Goal: Task Accomplishment & Management: Manage account settings

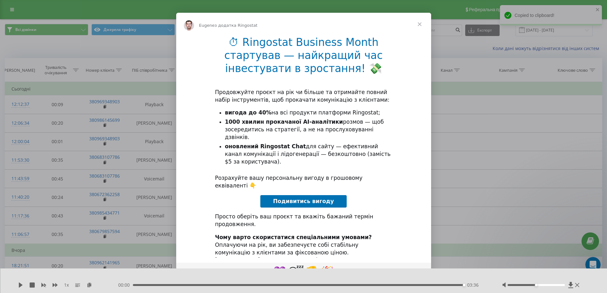
click at [297, 198] on span "Подивитись вигоду" at bounding box center [303, 201] width 61 height 6
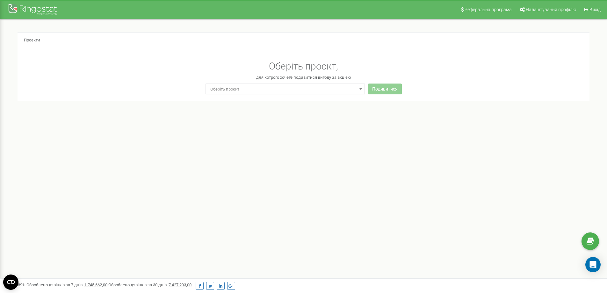
click at [361, 90] on span at bounding box center [360, 89] width 6 height 8
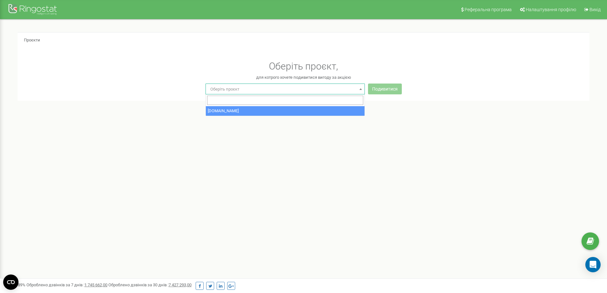
select select "0"
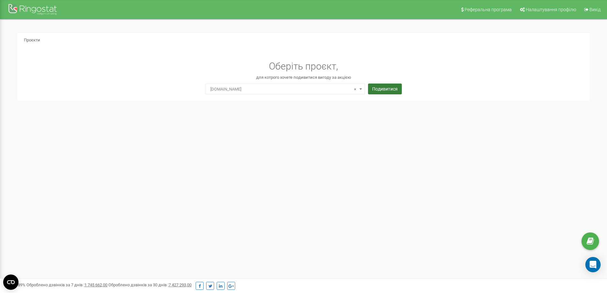
click at [374, 92] on button "Подивитися" at bounding box center [385, 88] width 34 height 11
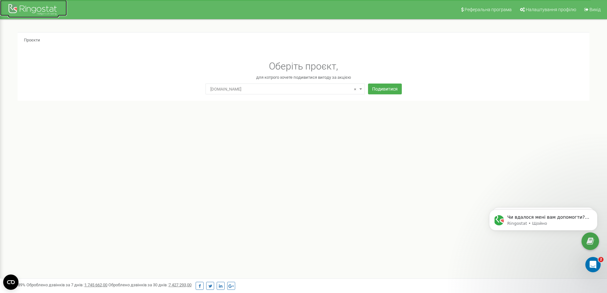
click at [51, 7] on div at bounding box center [33, 10] width 51 height 15
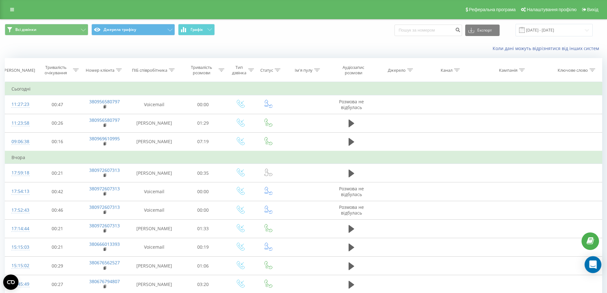
click at [592, 262] on icon "Open Intercom Messenger" at bounding box center [592, 264] width 7 height 8
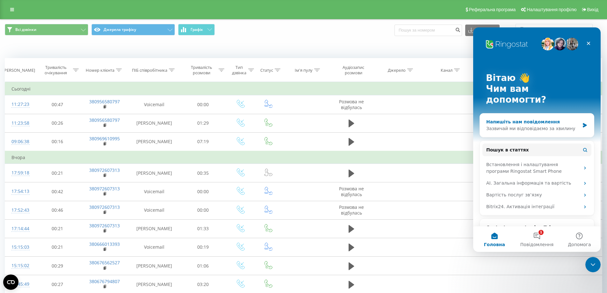
click at [517, 125] on div "Зазвичай ми відповідаємо за хвилину" at bounding box center [532, 128] width 93 height 7
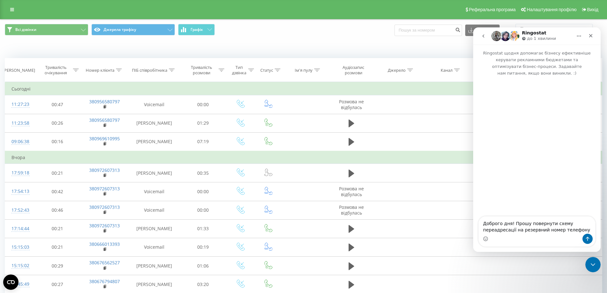
type textarea "Доброго дня! Прошу повернути схему переадресації на резервний номер телефону."
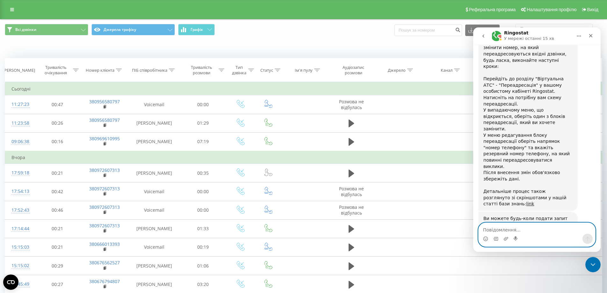
scroll to position [217, 0]
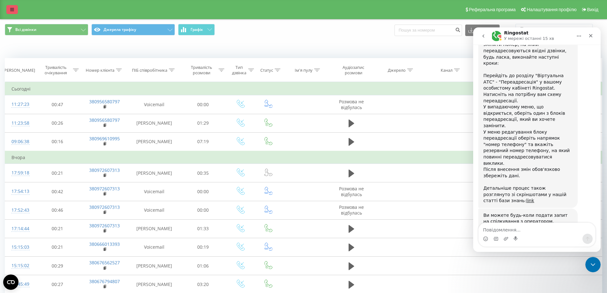
click at [11, 9] on icon at bounding box center [12, 9] width 4 height 4
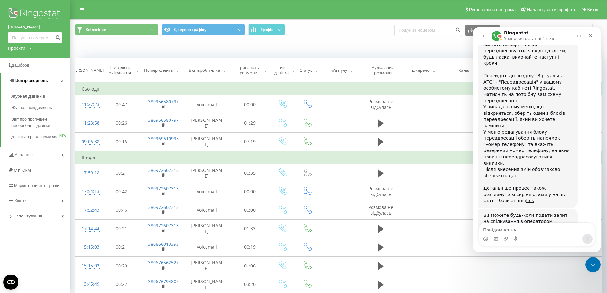
click at [63, 80] on icon at bounding box center [62, 80] width 3 height 3
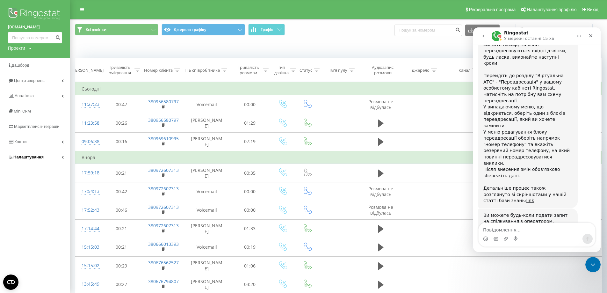
click at [60, 157] on link "Налаштування" at bounding box center [35, 156] width 70 height 15
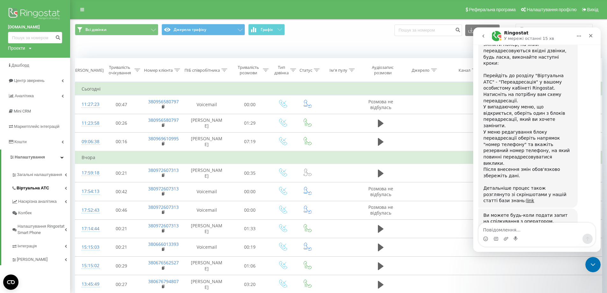
click at [66, 187] on icon at bounding box center [66, 187] width 2 height 3
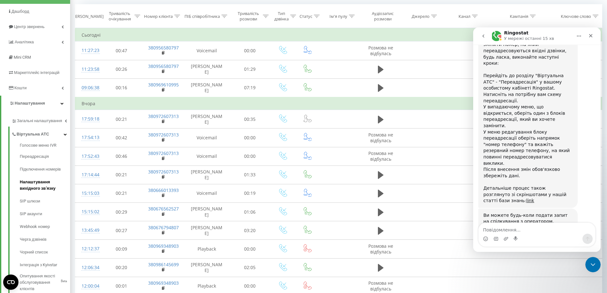
scroll to position [64, 0]
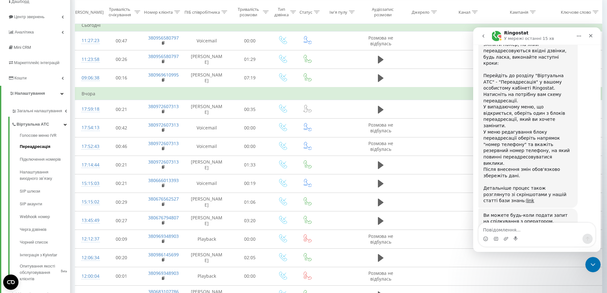
click at [46, 147] on span "Переадресація" at bounding box center [35, 146] width 31 height 6
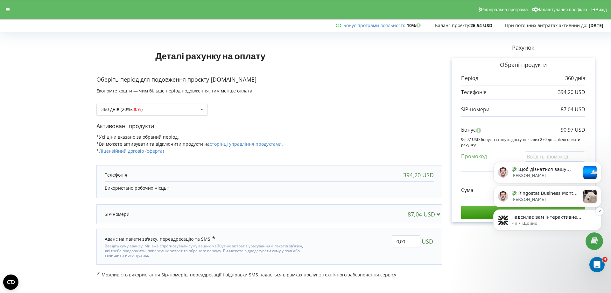
click at [556, 215] on p "Надсилає вам інтерактивне повідомлення" at bounding box center [553, 217] width 82 height 6
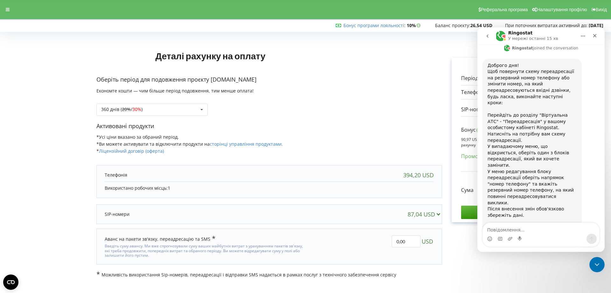
scroll to position [217, 0]
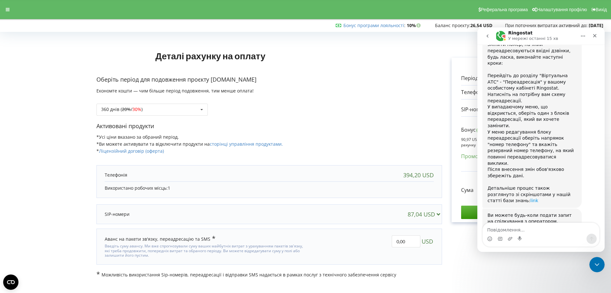
click at [539, 198] on link "link" at bounding box center [535, 200] width 8 height 5
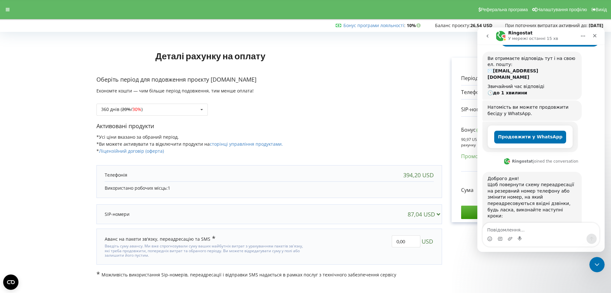
scroll to position [0, 0]
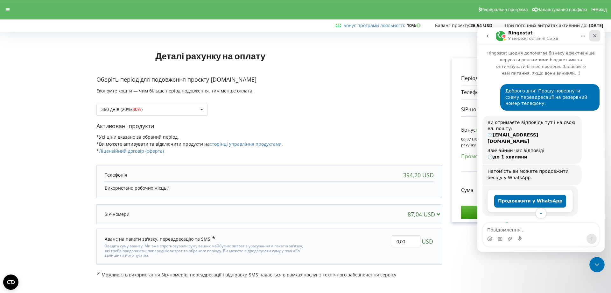
click at [594, 35] on icon "Закрити" at bounding box center [596, 36] width 4 height 4
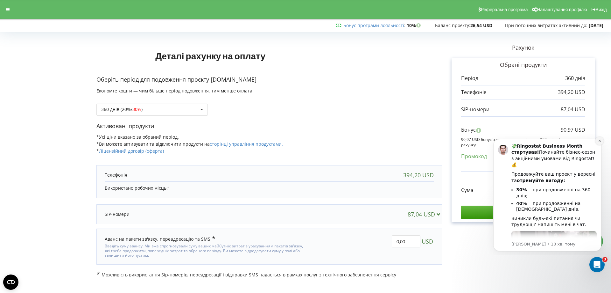
click at [600, 144] on button "Dismiss notification" at bounding box center [600, 141] width 8 height 8
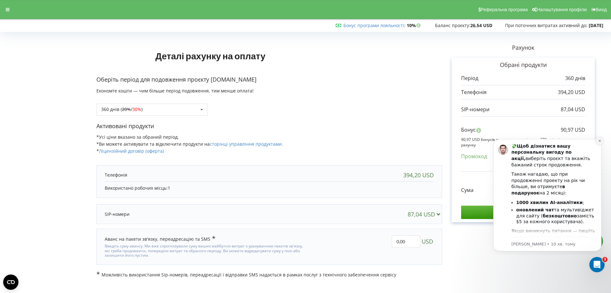
click at [599, 140] on icon "Dismiss notification" at bounding box center [600, 141] width 4 height 4
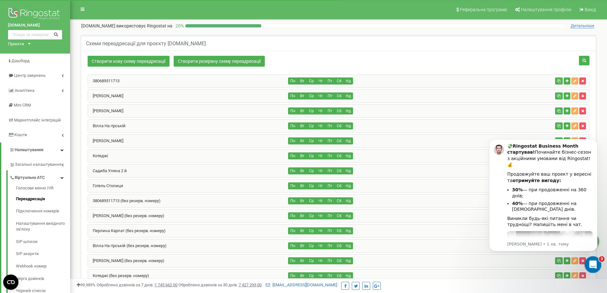
click at [594, 264] on icon "Відкрити програму для спілкування Intercom" at bounding box center [592, 263] width 11 height 11
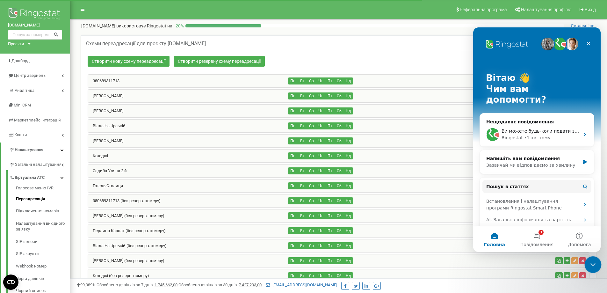
click at [593, 264] on icon "Закрити програму для спілкування Intercom" at bounding box center [592, 264] width 8 height 8
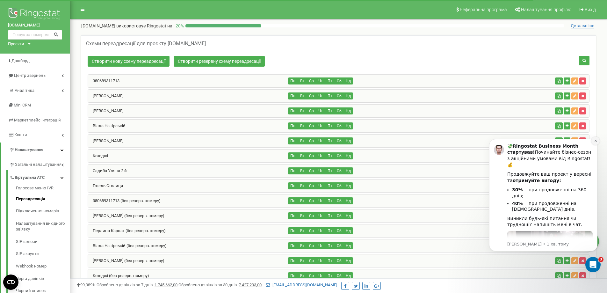
click at [594, 141] on icon "Dismiss notification" at bounding box center [596, 141] width 4 height 4
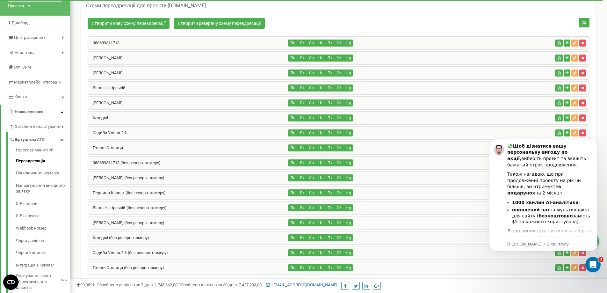
scroll to position [124, 0]
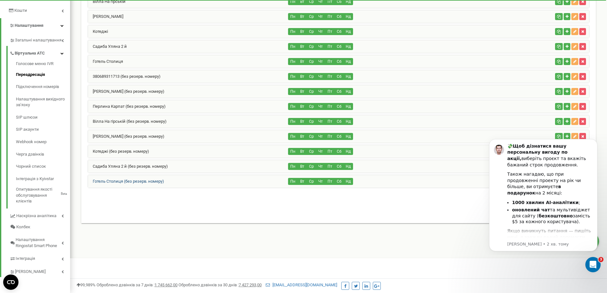
click at [136, 182] on link "Готель Столиця (без резерв. номеру)" at bounding box center [126, 181] width 76 height 5
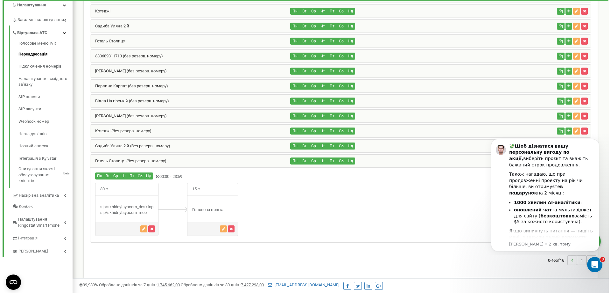
scroll to position [156, 0]
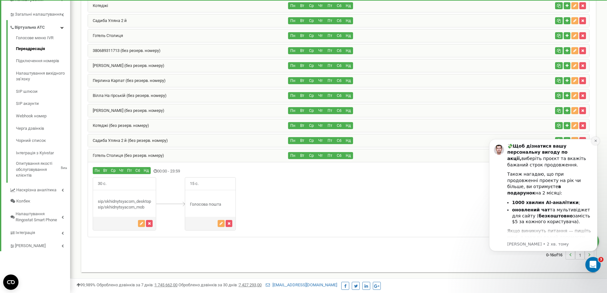
click at [594, 142] on icon "Dismiss notification" at bounding box center [596, 141] width 4 height 4
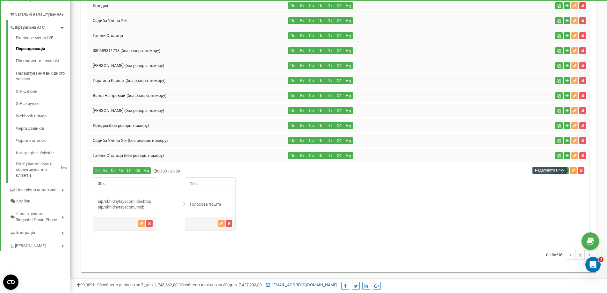
click at [572, 168] on icon "button" at bounding box center [572, 170] width 3 height 4
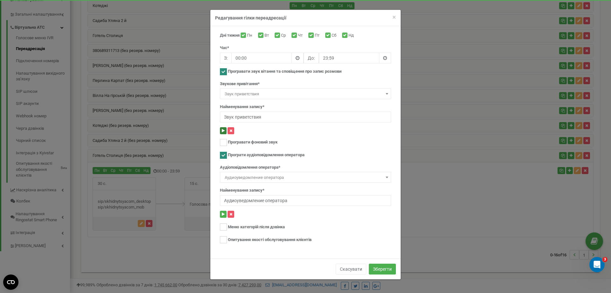
click at [222, 129] on button at bounding box center [223, 130] width 7 height 7
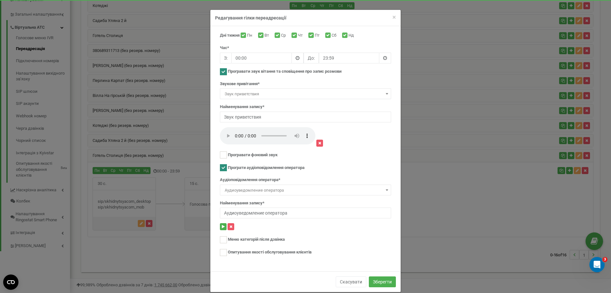
click at [386, 190] on b at bounding box center [387, 190] width 3 height 2
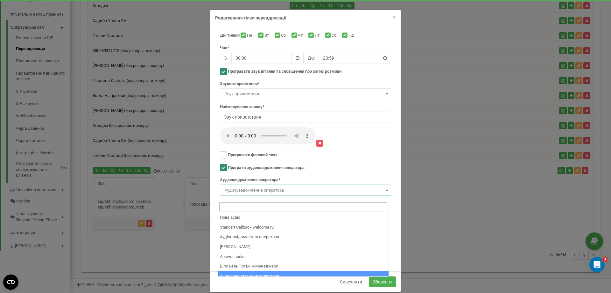
scroll to position [0, 0]
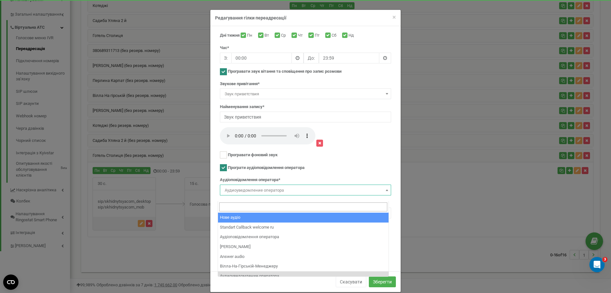
click at [305, 189] on span "Аудиоуведомление оператора" at bounding box center [305, 190] width 167 height 9
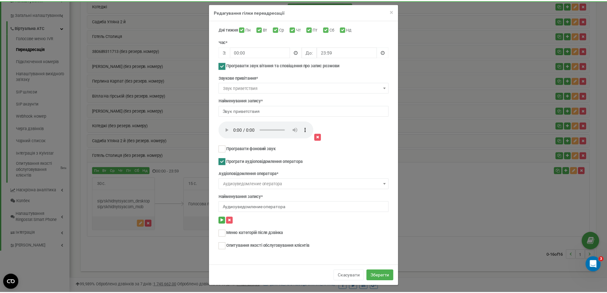
scroll to position [9, 0]
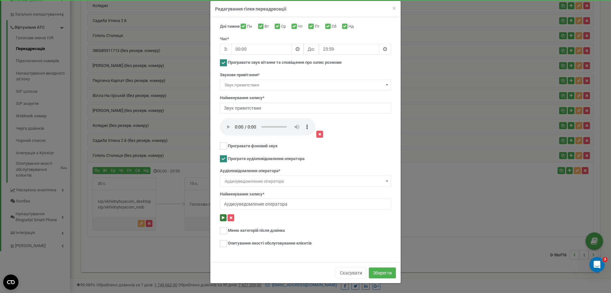
click at [222, 219] on icon at bounding box center [223, 218] width 3 height 4
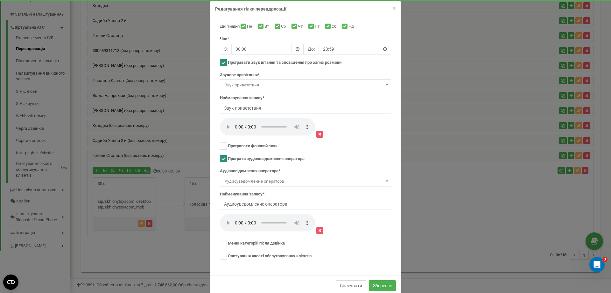
drag, startPoint x: 360, startPoint y: 285, endPoint x: 365, endPoint y: 284, distance: 4.9
click at [360, 285] on button "Скасувати" at bounding box center [351, 285] width 31 height 11
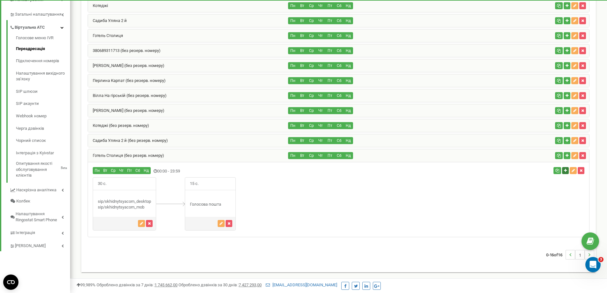
click at [564, 168] on icon "button" at bounding box center [565, 170] width 3 height 4
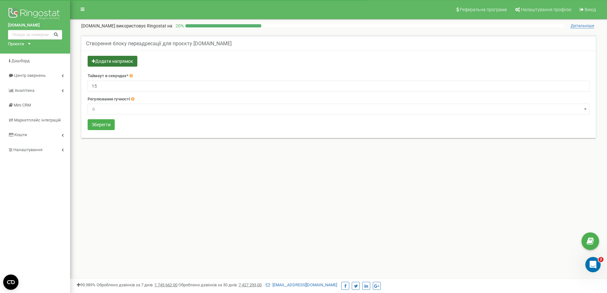
click at [116, 61] on button "Додати напрямок" at bounding box center [113, 61] width 50 height 11
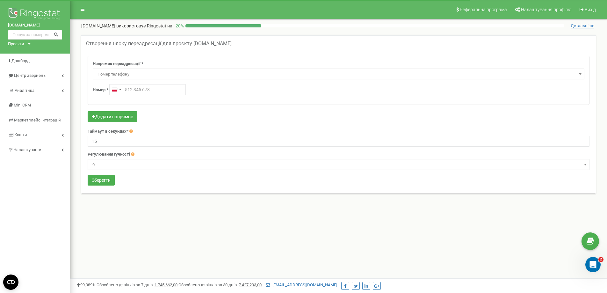
click at [154, 74] on span "Номер телефону" at bounding box center [338, 74] width 487 height 9
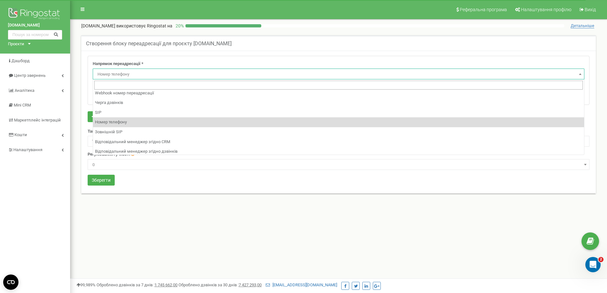
scroll to position [53, 0]
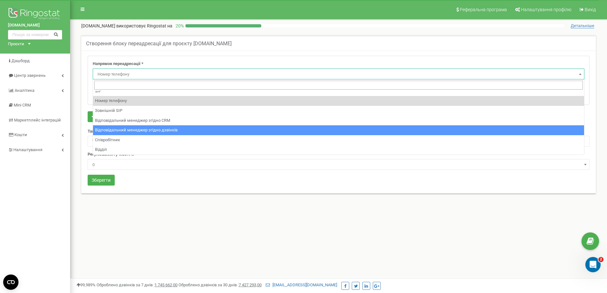
click at [152, 240] on div "Реферальна програма Налаштування профілю Вихід skhidnytsya.com використовує Rin…" at bounding box center [338, 191] width 537 height 382
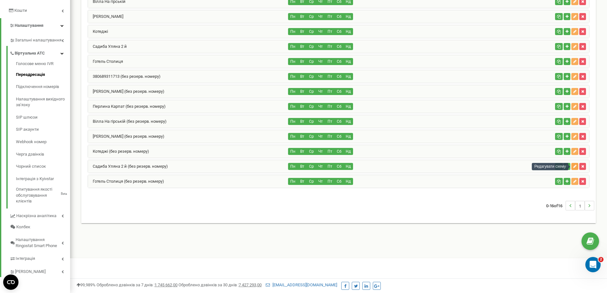
click at [573, 167] on icon "button" at bounding box center [574, 166] width 3 height 4
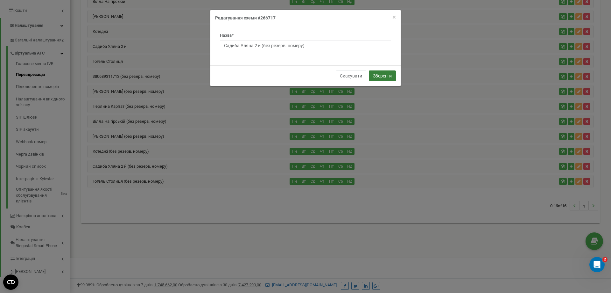
click at [389, 76] on button "Зберегти" at bounding box center [382, 75] width 27 height 11
click at [382, 74] on button "Зберегти" at bounding box center [382, 75] width 27 height 11
click at [393, 17] on span "×" at bounding box center [395, 17] width 4 height 8
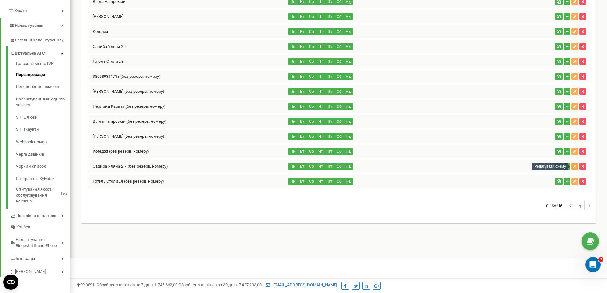
click at [576, 165] on button "button" at bounding box center [574, 166] width 7 height 7
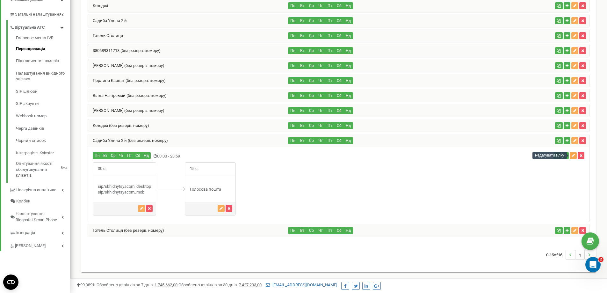
click at [574, 154] on icon "button" at bounding box center [572, 156] width 3 height 4
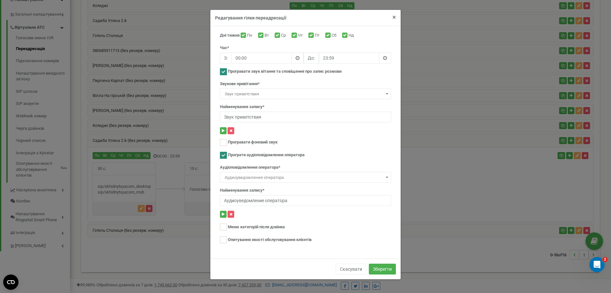
click at [395, 18] on span "×" at bounding box center [395, 17] width 4 height 8
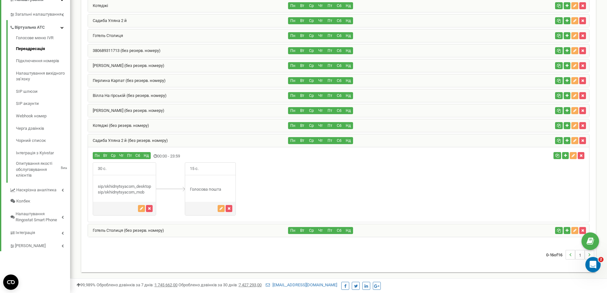
click at [104, 162] on span "30 с." at bounding box center [102, 168] width 18 height 12
click at [142, 208] on icon "button" at bounding box center [141, 208] width 3 height 4
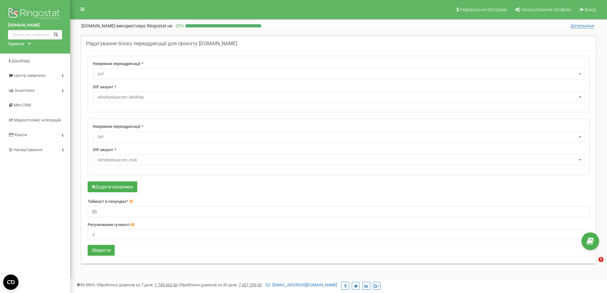
select select "SIP"
select select "skhidnytsyacom_mob"
drag, startPoint x: 97, startPoint y: 211, endPoint x: 85, endPoint y: 211, distance: 12.1
click at [85, 211] on div "Напрямок переадресації * Не використовувати Голосова пошта IVR Webhook номер пе…" at bounding box center [338, 156] width 511 height 201
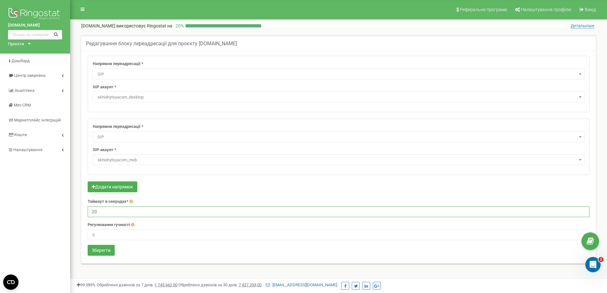
drag, startPoint x: 98, startPoint y: 212, endPoint x: 85, endPoint y: 213, distance: 12.8
click at [85, 213] on div "Напрямок переадресації * Не використовувати Голосова пошта IVR Webhook номер пе…" at bounding box center [338, 156] width 511 height 201
type input "30"
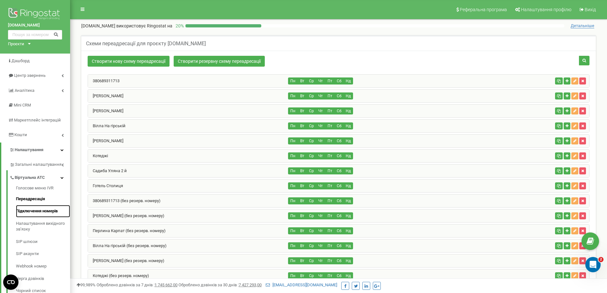
click at [47, 210] on link "Підключення номерів" at bounding box center [43, 211] width 54 height 12
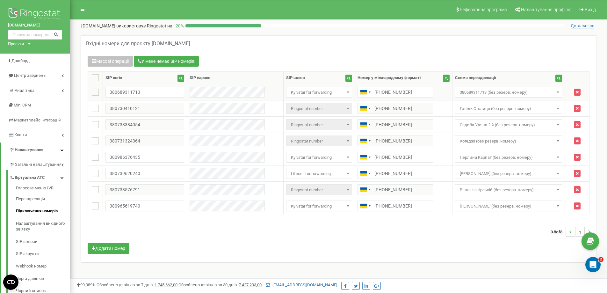
click at [556, 92] on b at bounding box center [557, 92] width 3 height 2
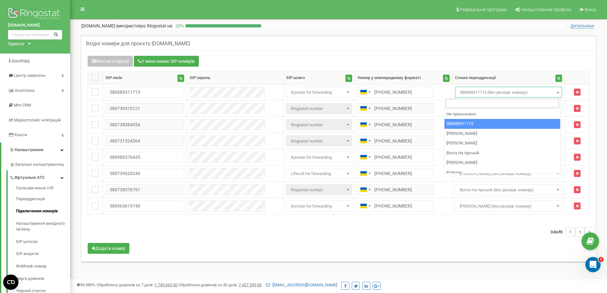
select select "182823"
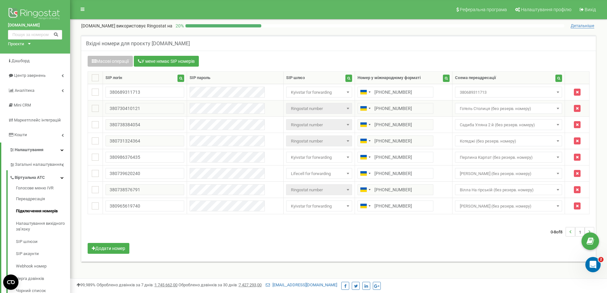
click at [556, 106] on span at bounding box center [557, 108] width 6 height 8
click at [518, 173] on span "Вілла Ксенія (без резерв. номеру)" at bounding box center [508, 173] width 103 height 9
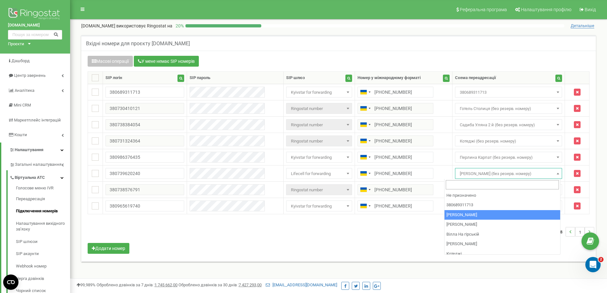
select select "184118"
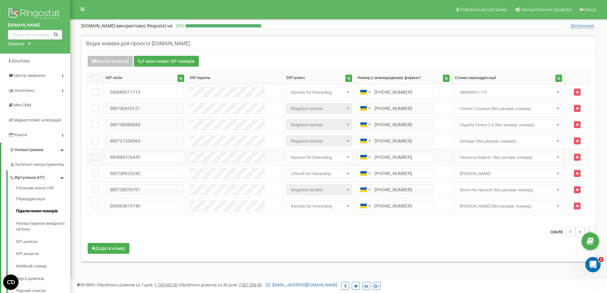
click at [518, 156] on span "Перлина Карпат (без резерв. номеру)" at bounding box center [508, 157] width 103 height 9
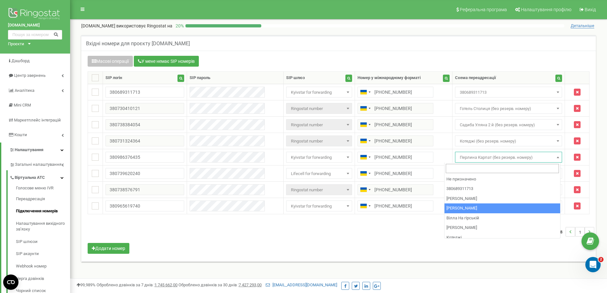
select select "184672"
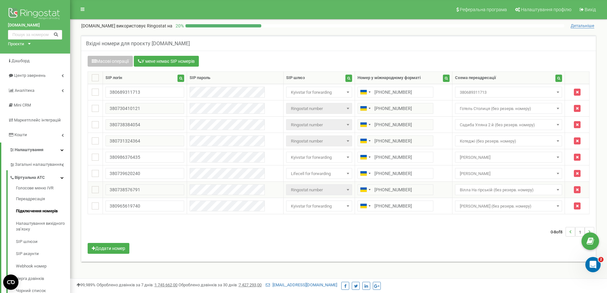
click at [505, 189] on span "Вілла На гірській (без резерв. номеру)" at bounding box center [508, 189] width 103 height 9
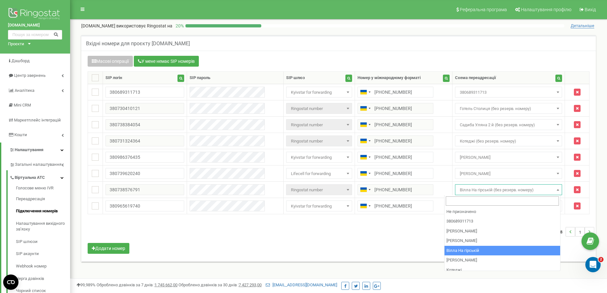
select select "197467"
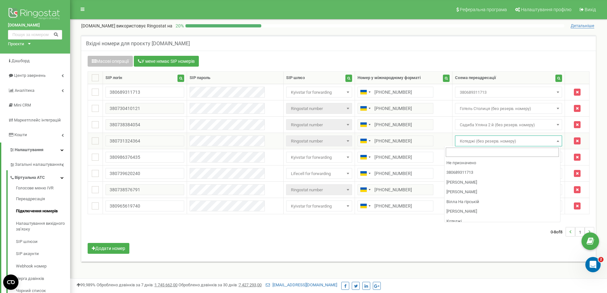
click at [478, 140] on span "Котеджі (без резерв. номеру)" at bounding box center [508, 141] width 103 height 9
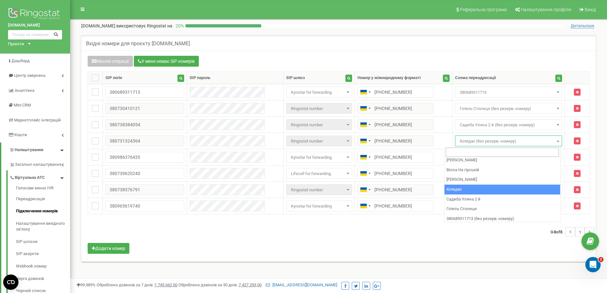
select select "217271"
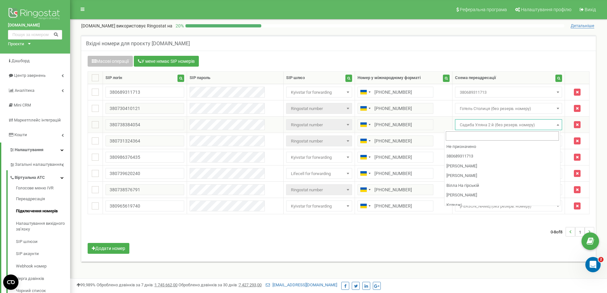
click at [490, 125] on span "Садиба Уляна 2 й (без резерв. номеру)" at bounding box center [508, 124] width 103 height 9
select select "204562"
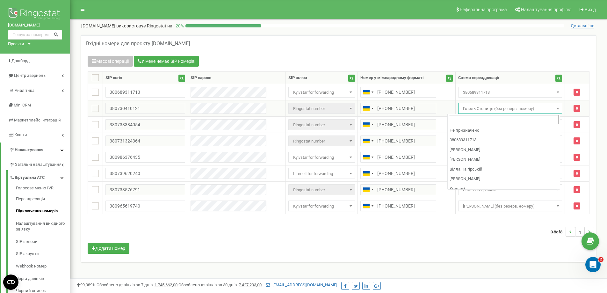
click at [494, 108] on span "Готель Столиця (без резерв. номеру)" at bounding box center [509, 108] width 99 height 9
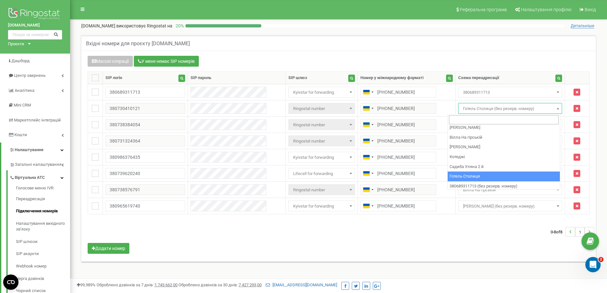
select select "234606"
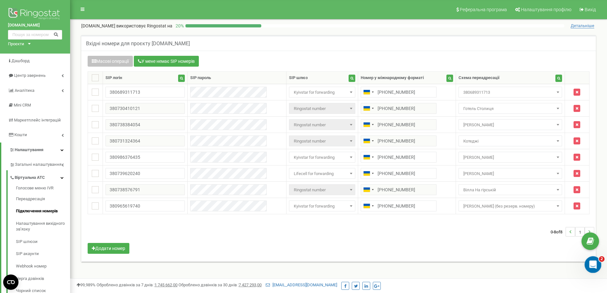
click at [592, 261] on icon "Відкрити програму для спілкування Intercom" at bounding box center [592, 263] width 11 height 11
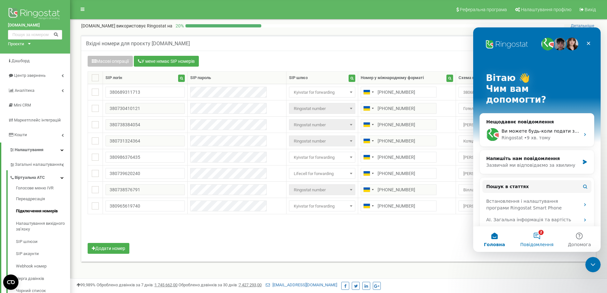
click at [537, 232] on button "2 Повідомлення" at bounding box center [536, 238] width 42 height 25
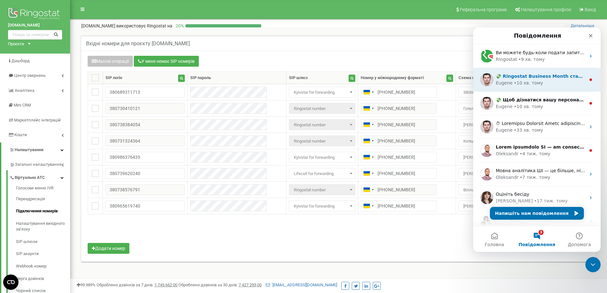
click at [549, 84] on div "[PERSON_NAME] • 10 хв. тому" at bounding box center [541, 83] width 90 height 7
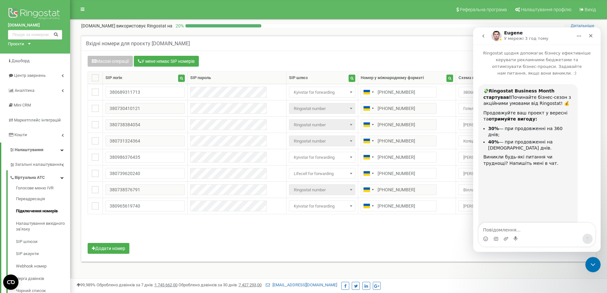
scroll to position [31, 0]
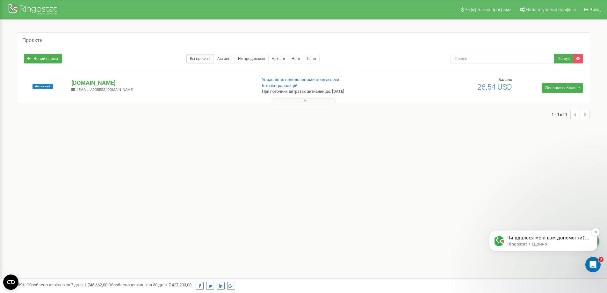
click at [560, 239] on p "Чи вдалося мені вам допомогти? Буду вдячний за відповідь." at bounding box center [548, 238] width 82 height 6
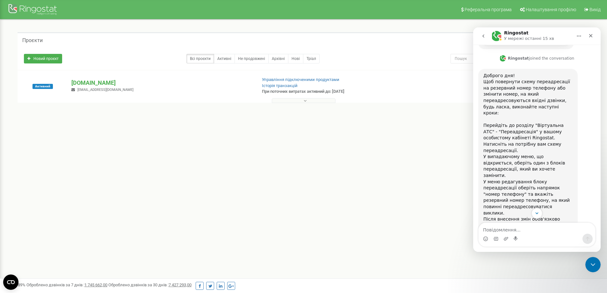
scroll to position [237, 0]
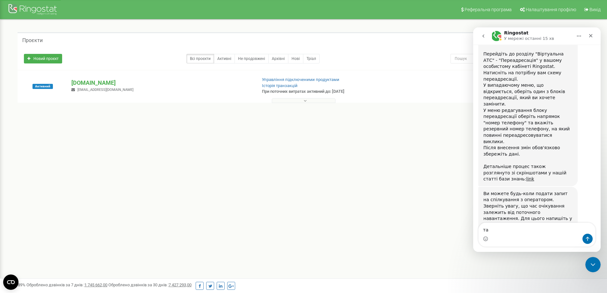
type textarea "так"
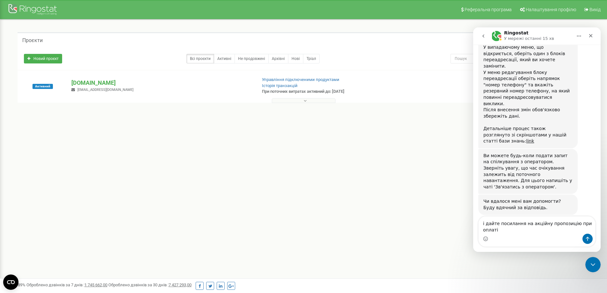
scroll to position [282, 0]
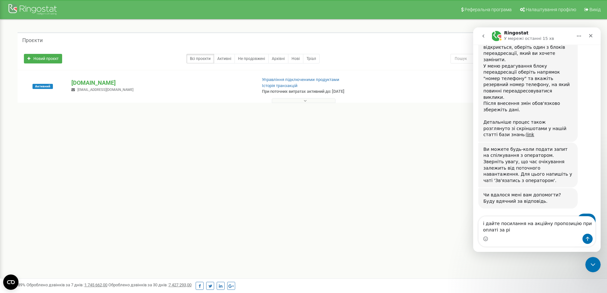
type textarea "і дайте посилання на акційну пропозицію при оплаті за рік"
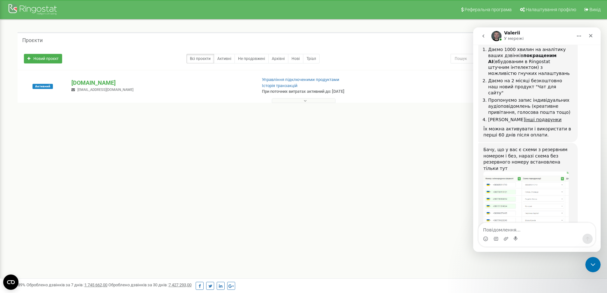
scroll to position [697, 0]
